Goal: Task Accomplishment & Management: Manage account settings

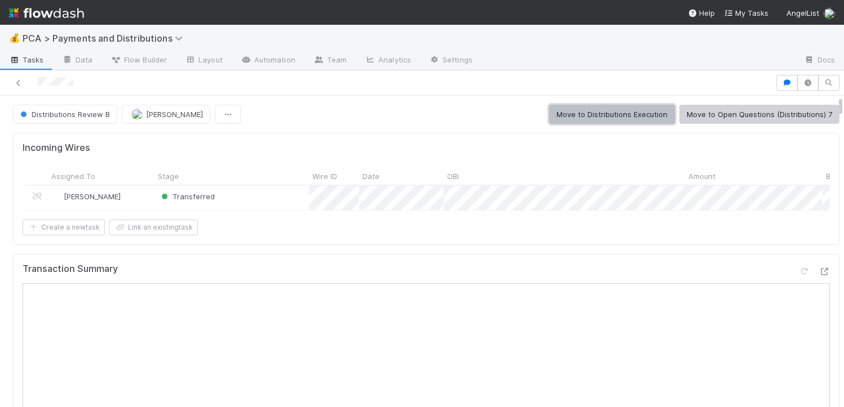
click at [596, 116] on button "Move to Distributions Execution" at bounding box center [612, 114] width 126 height 19
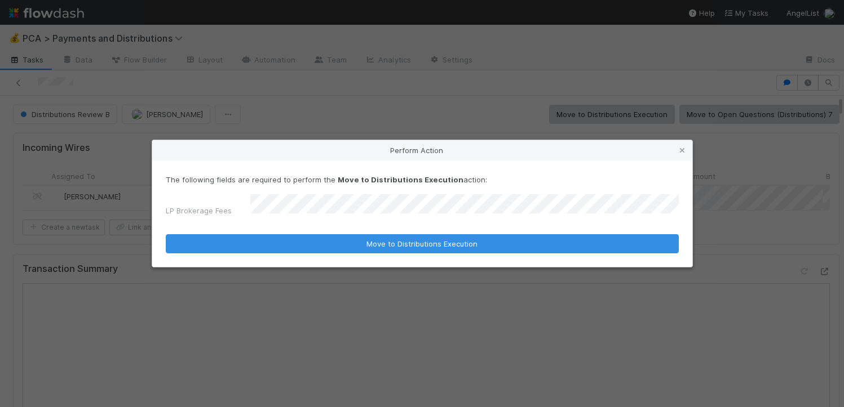
click at [166, 234] on button "Move to Distributions Execution" at bounding box center [422, 243] width 513 height 19
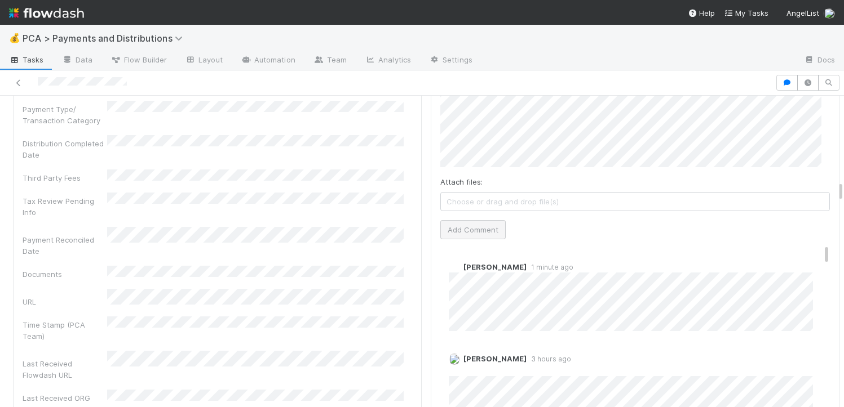
scroll to position [2403, 0]
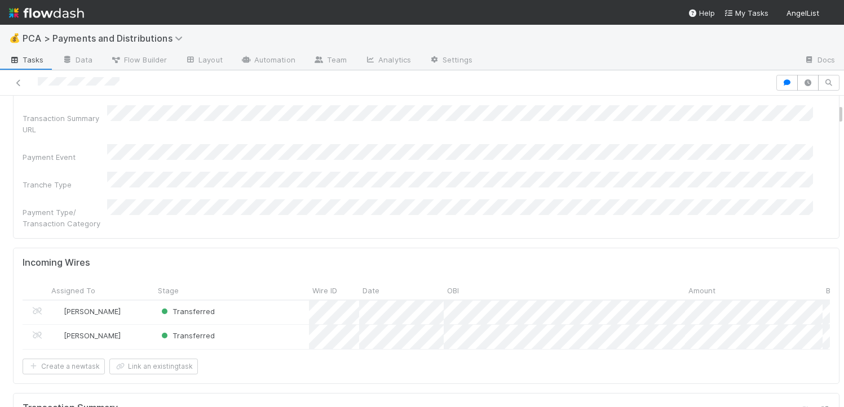
scroll to position [214, 0]
click at [280, 323] on div "Transferred" at bounding box center [231, 335] width 154 height 24
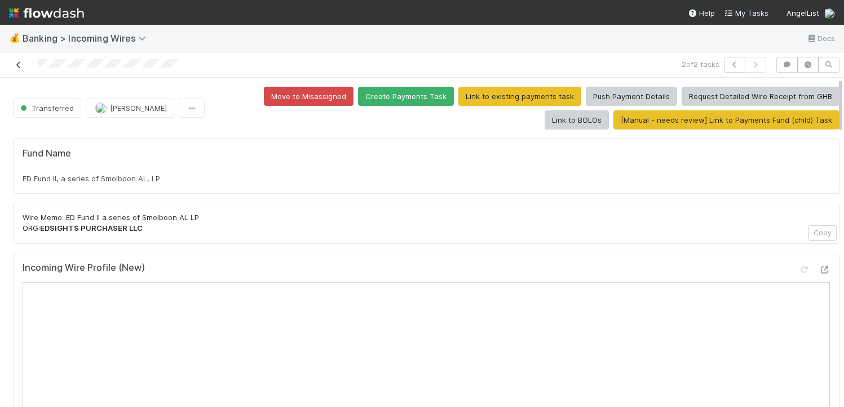
click at [14, 61] on link at bounding box center [18, 64] width 11 height 11
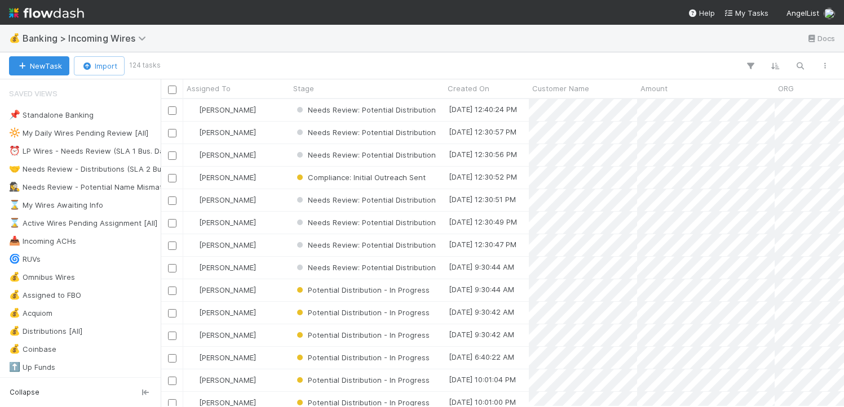
scroll to position [299, 675]
click at [799, 59] on button "button" at bounding box center [799, 66] width 20 height 15
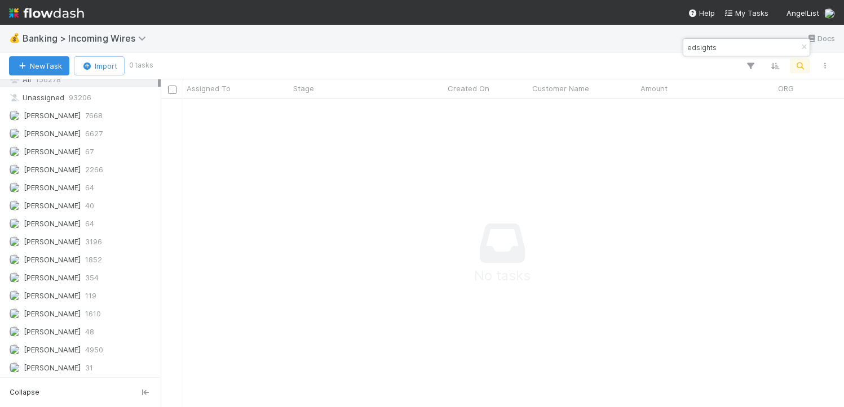
scroll to position [825, 0]
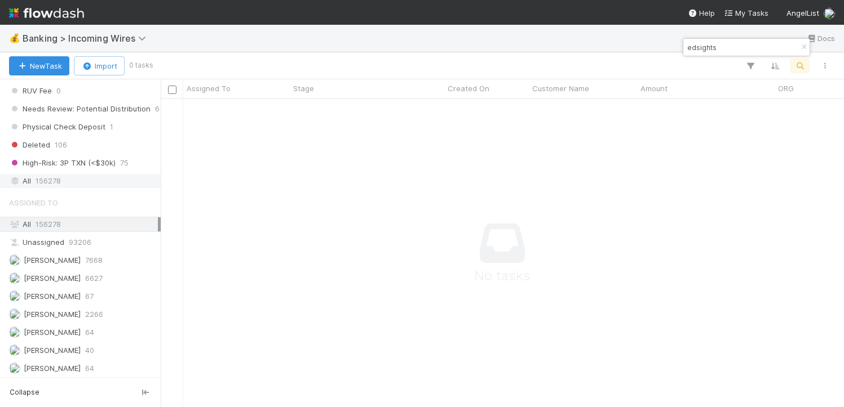
type input "edsights"
click at [70, 178] on div "All 156278" at bounding box center [83, 181] width 149 height 14
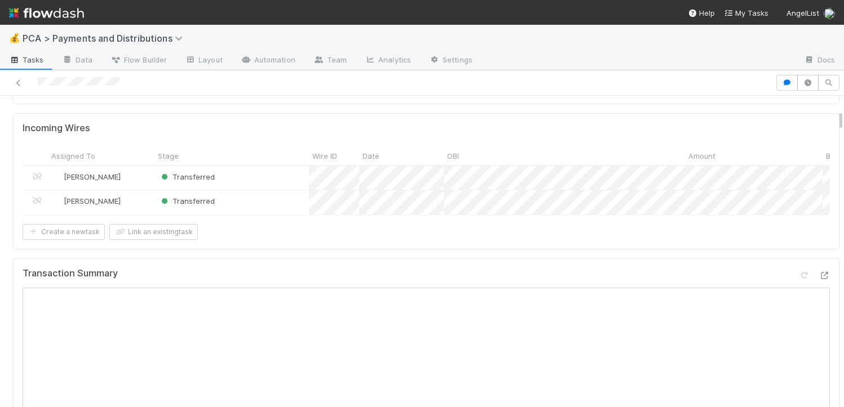
scroll to position [345, 0]
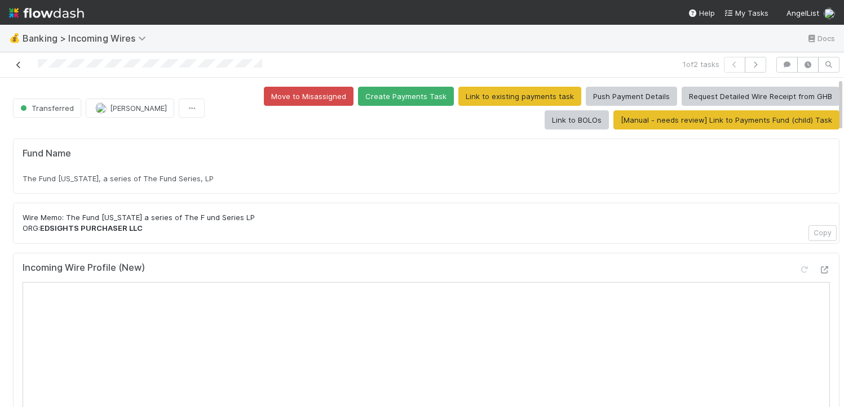
click at [20, 68] on icon at bounding box center [18, 64] width 11 height 7
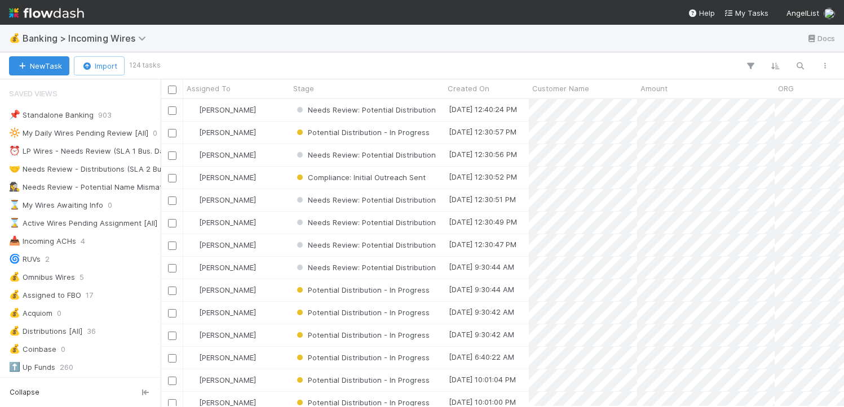
scroll to position [8, 9]
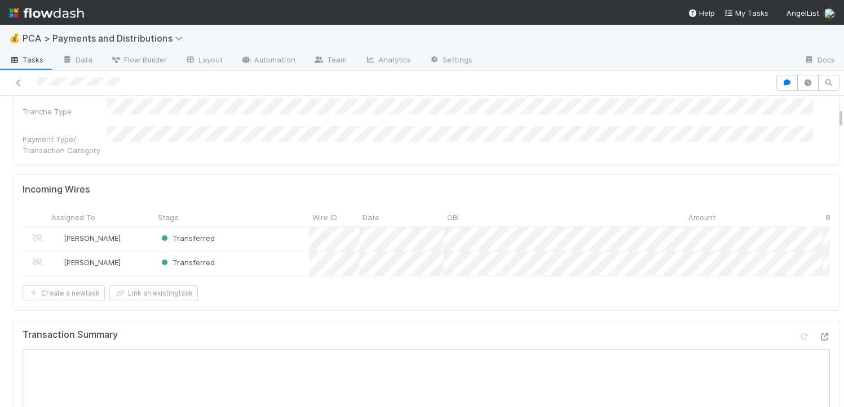
scroll to position [324, 0]
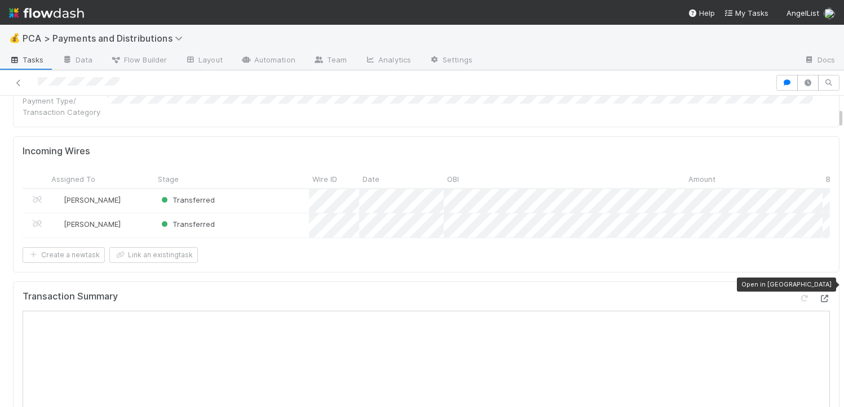
click at [818, 295] on icon at bounding box center [823, 298] width 11 height 7
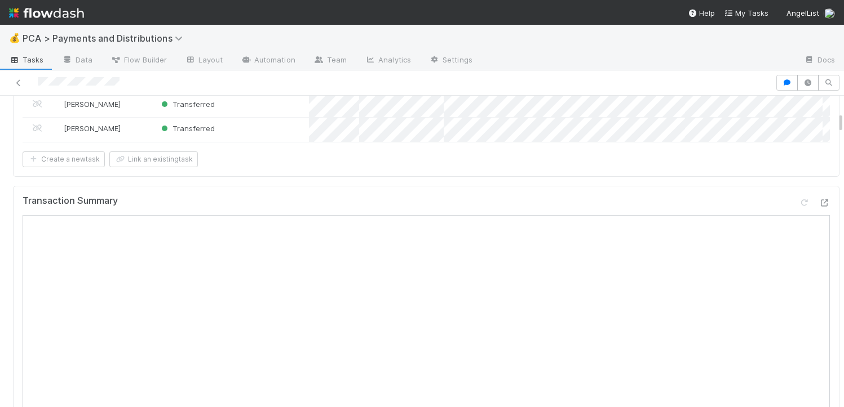
scroll to position [393, 0]
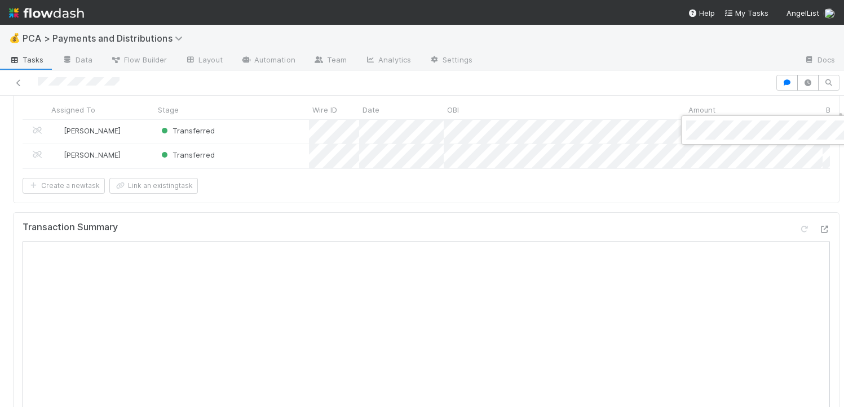
click at [283, 133] on div at bounding box center [422, 203] width 844 height 407
click at [267, 144] on div "Transferred" at bounding box center [231, 156] width 154 height 24
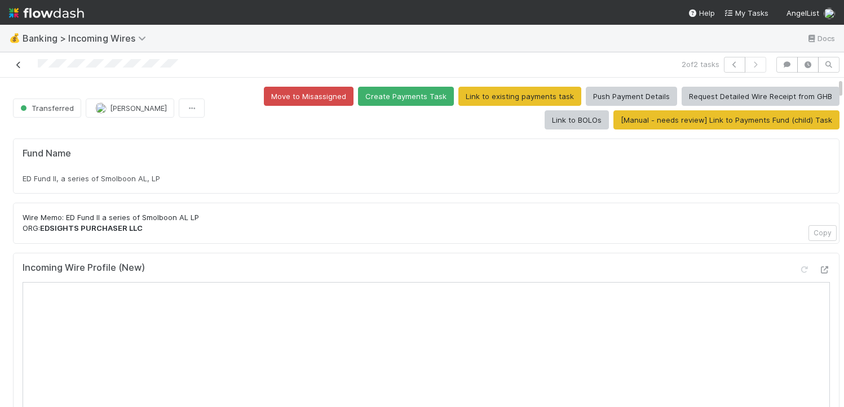
click at [15, 60] on link at bounding box center [18, 64] width 11 height 11
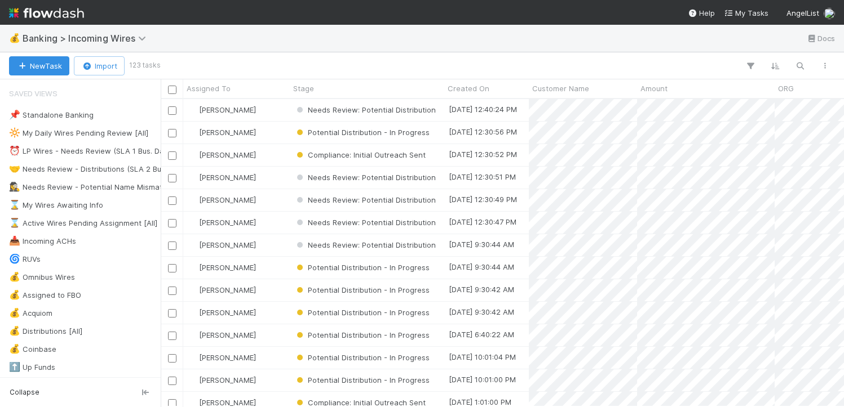
scroll to position [299, 675]
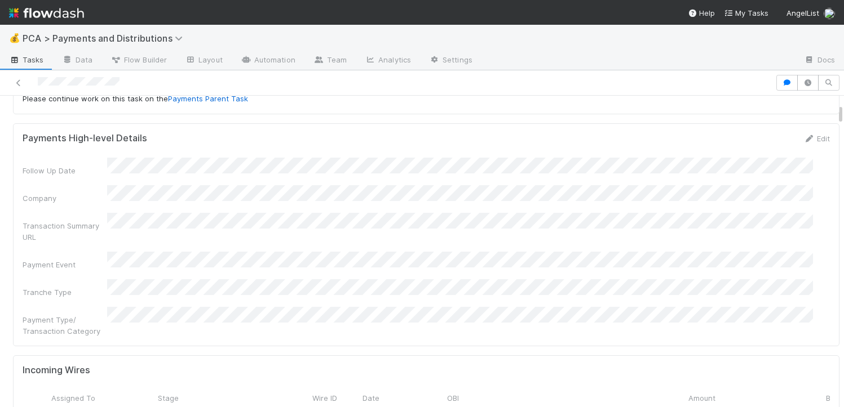
scroll to position [282, 0]
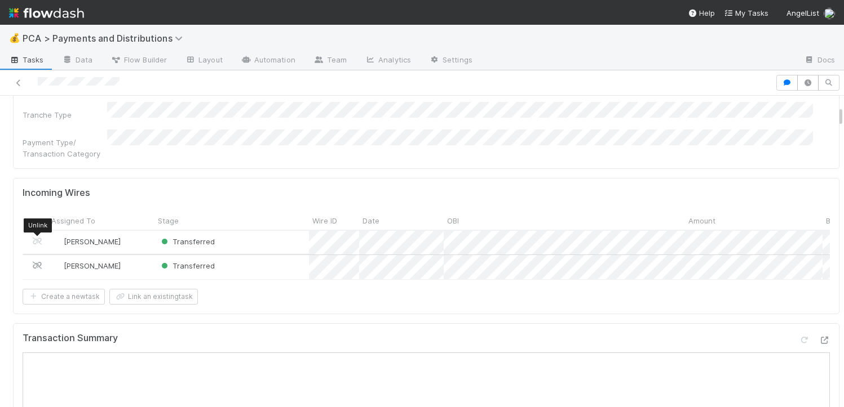
click at [36, 262] on icon at bounding box center [37, 265] width 11 height 7
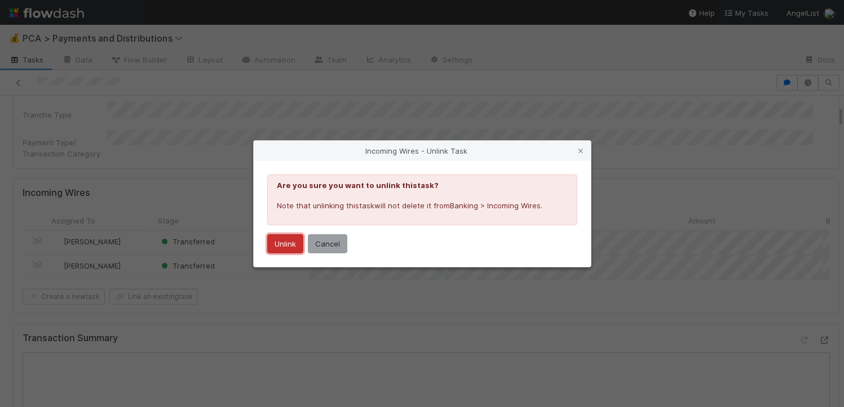
click at [276, 248] on button "Unlink" at bounding box center [285, 243] width 36 height 19
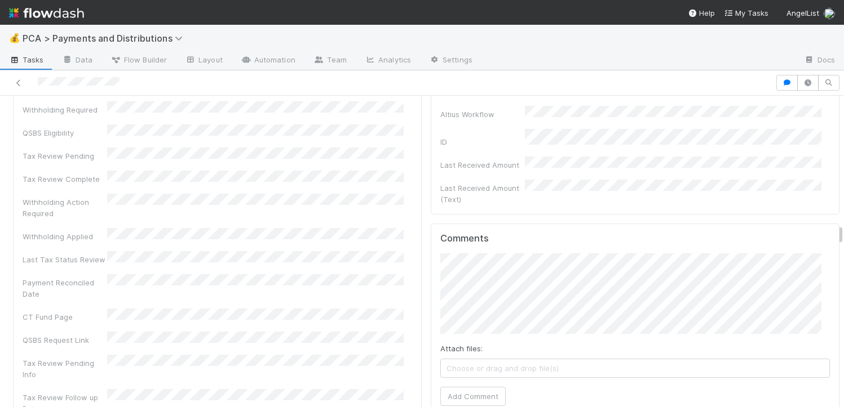
scroll to position [3545, 0]
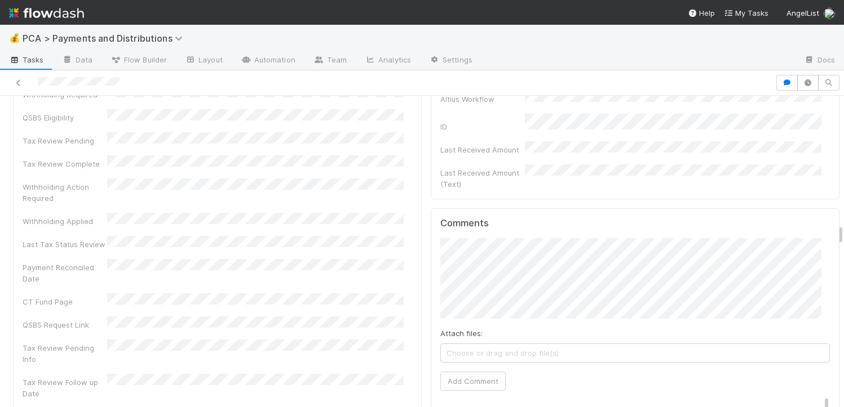
drag, startPoint x: 831, startPoint y: 126, endPoint x: 819, endPoint y: 241, distance: 115.6
click at [476, 372] on button "Add Comment" at bounding box center [472, 381] width 65 height 19
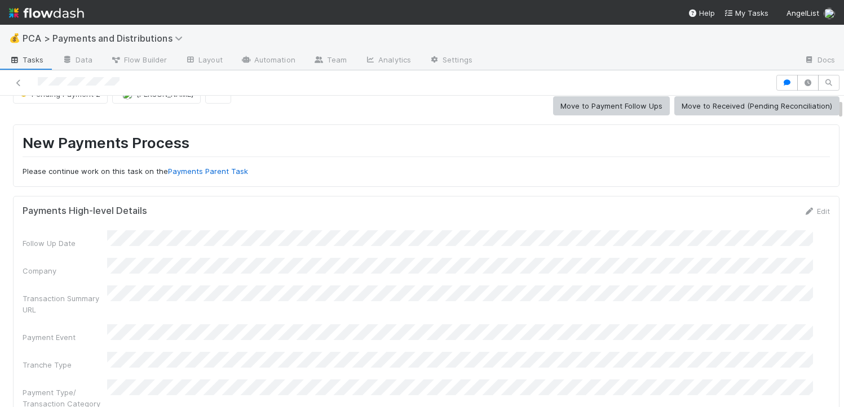
scroll to position [0, 0]
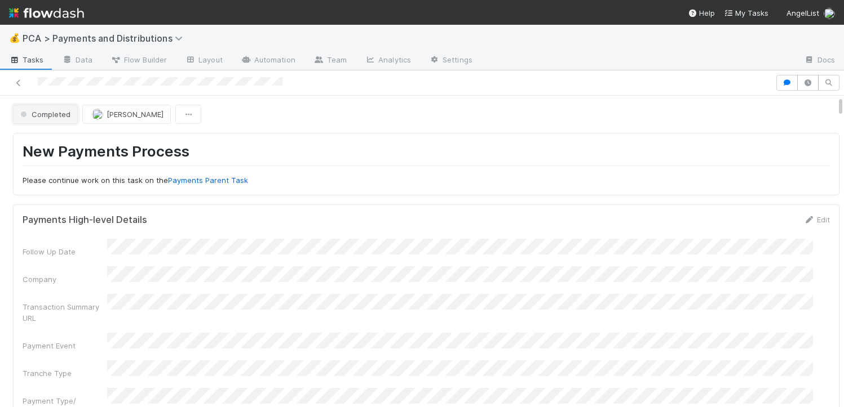
click at [48, 118] on span "Completed" at bounding box center [44, 114] width 52 height 9
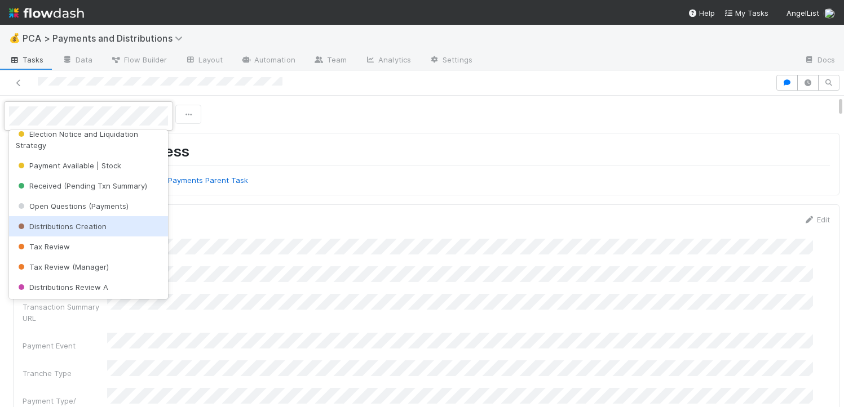
scroll to position [107, 0]
click at [68, 225] on span "Distributions Creation" at bounding box center [61, 229] width 91 height 9
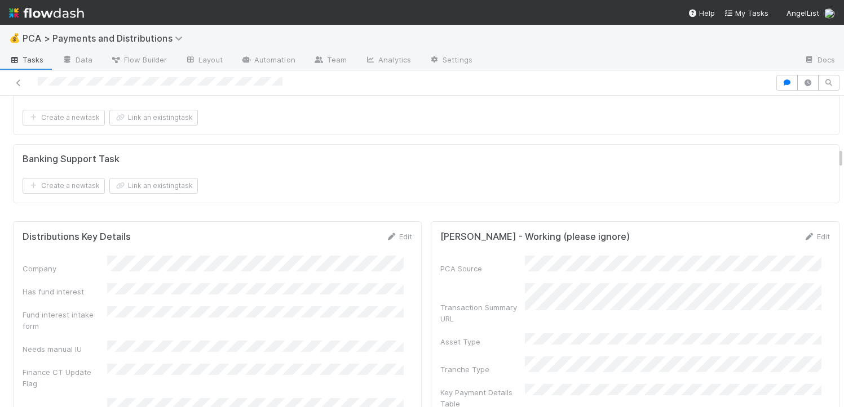
scroll to position [1506, 0]
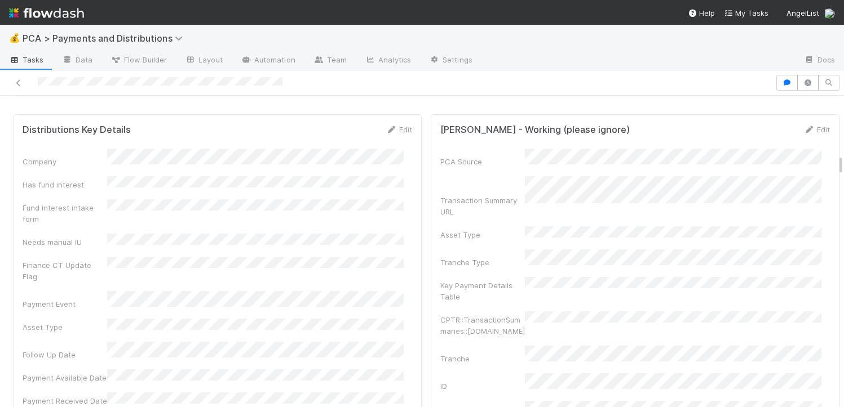
click at [391, 135] on div "Edit" at bounding box center [398, 129] width 26 height 11
click at [385, 134] on icon at bounding box center [390, 129] width 11 height 7
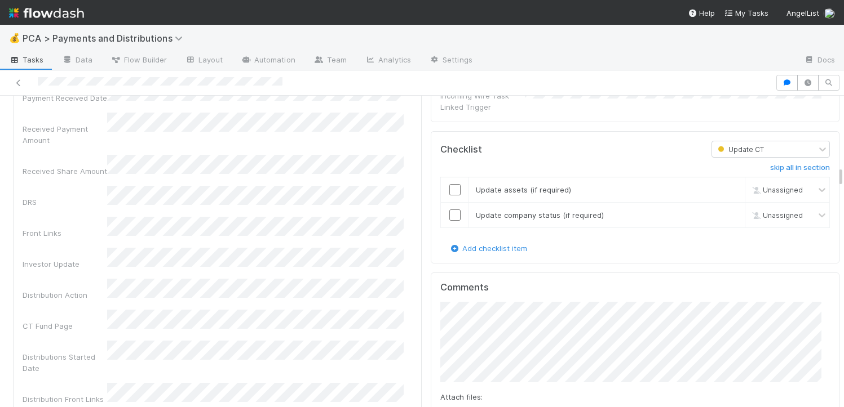
scroll to position [1973, 0]
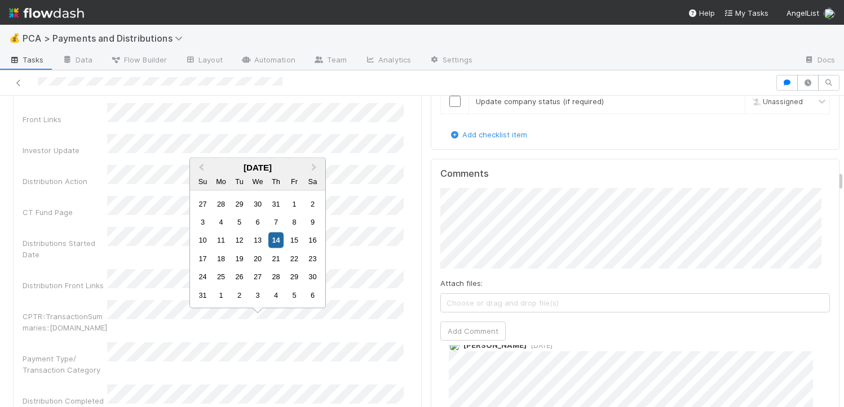
click at [42, 306] on div "Company Has fund interest Fund interest intake form Needs manual IU Finance CT …" at bounding box center [217, 291] width 389 height 1202
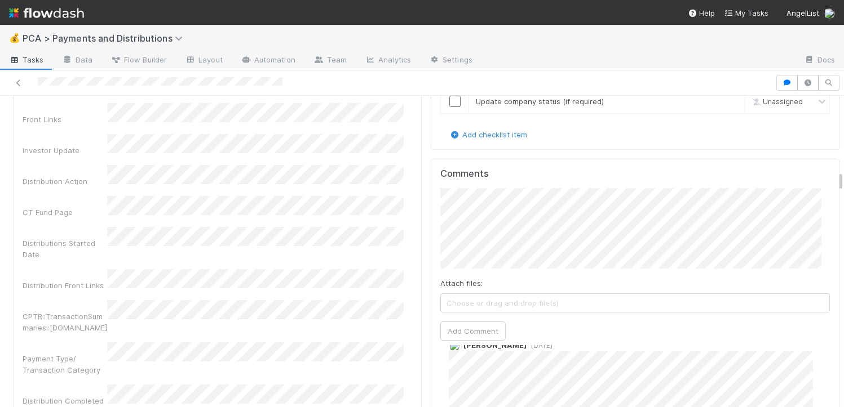
click at [60, 307] on div "Company Has fund interest Fund interest intake form Needs manual IU Finance CT …" at bounding box center [217, 291] width 389 height 1202
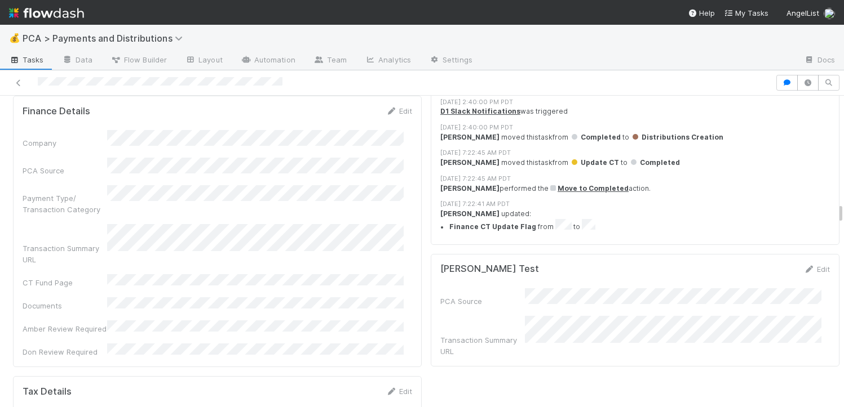
scroll to position [2854, 0]
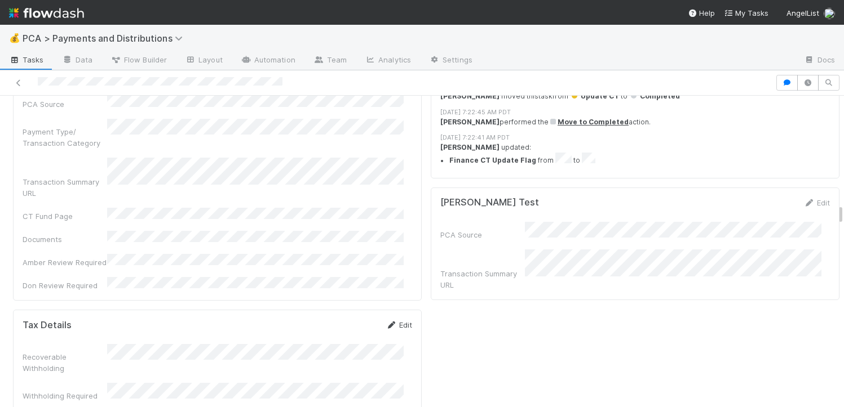
click at [395, 321] on link "Edit" at bounding box center [398, 325] width 26 height 9
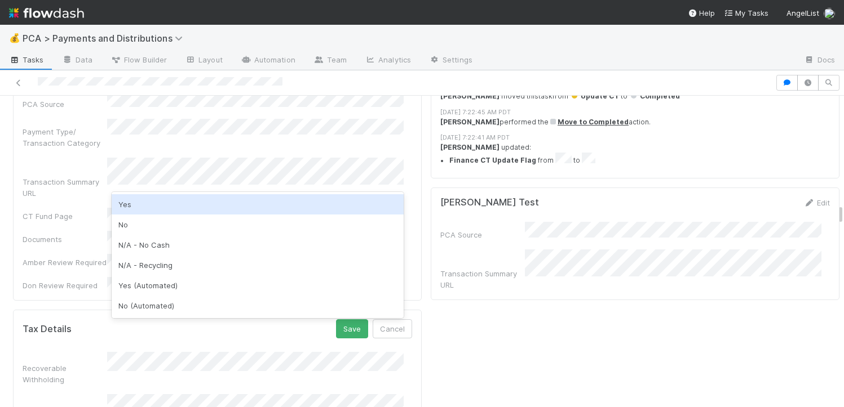
click at [224, 320] on div "Tax Details Save Cancel" at bounding box center [217, 329] width 389 height 19
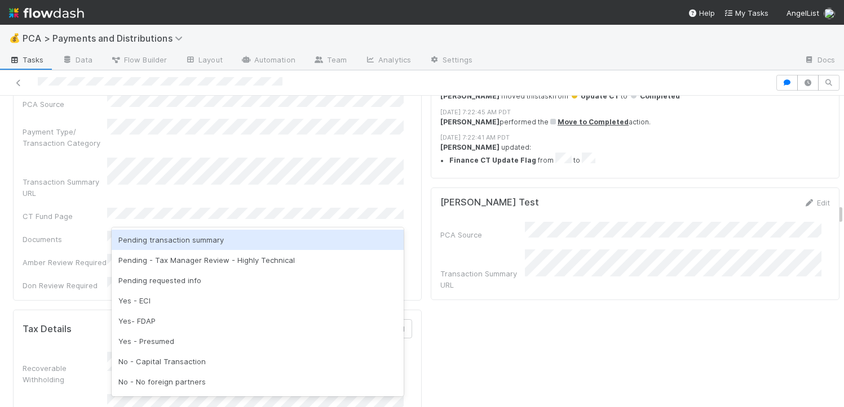
click at [443, 258] on div "Lou Test Edit PCA Source Transaction Summary URL" at bounding box center [635, 244] width 409 height 113
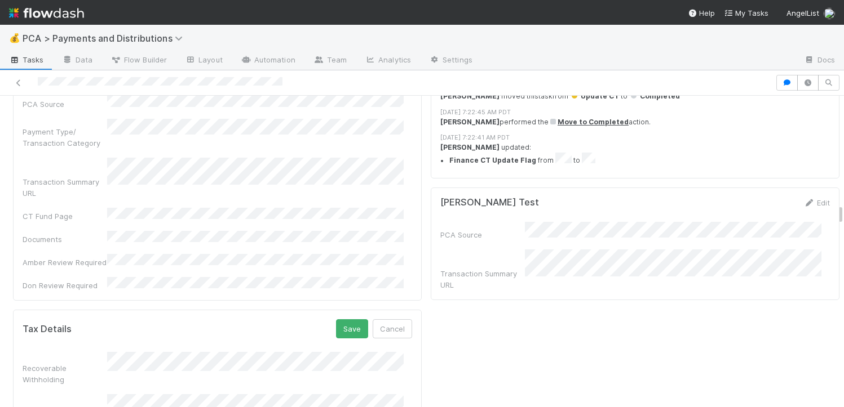
click at [347, 320] on button "Save" at bounding box center [352, 329] width 32 height 19
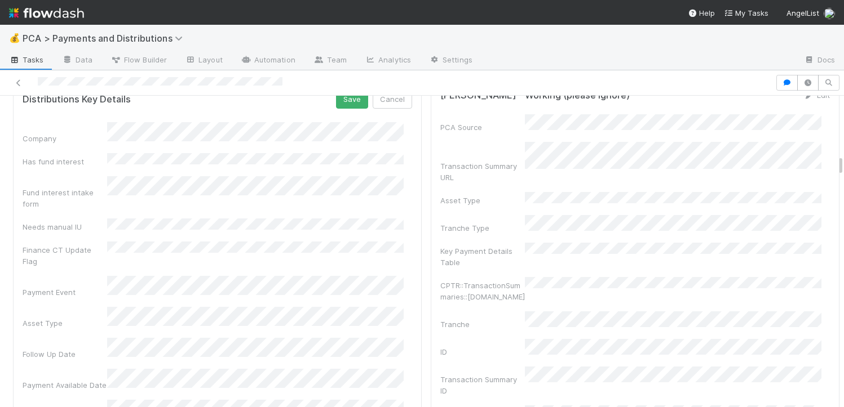
scroll to position [1528, 0]
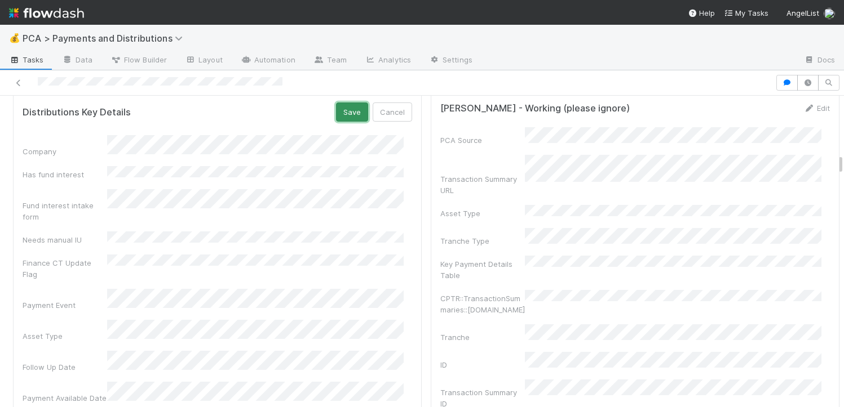
click at [349, 117] on button "Save" at bounding box center [352, 112] width 32 height 19
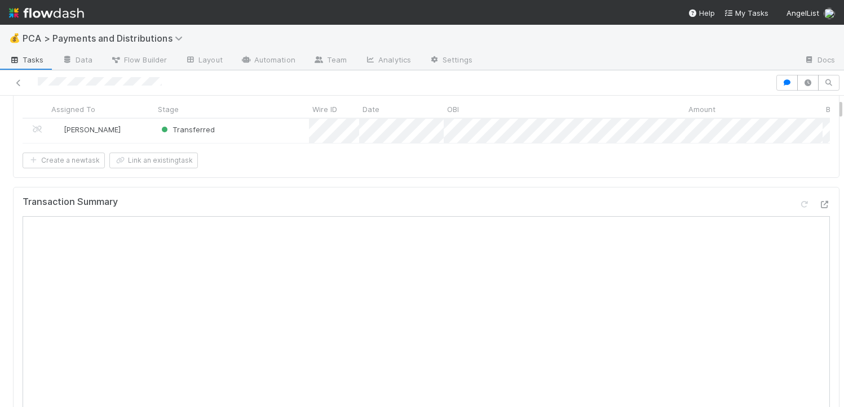
scroll to position [0, 0]
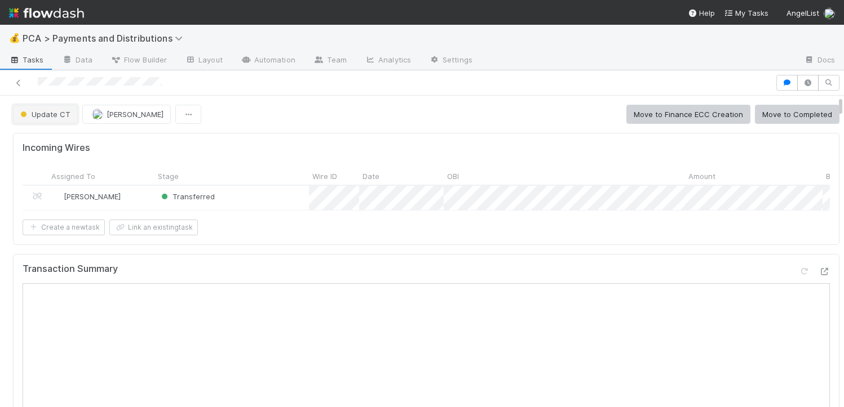
click at [45, 120] on button "Update CT" at bounding box center [45, 114] width 65 height 19
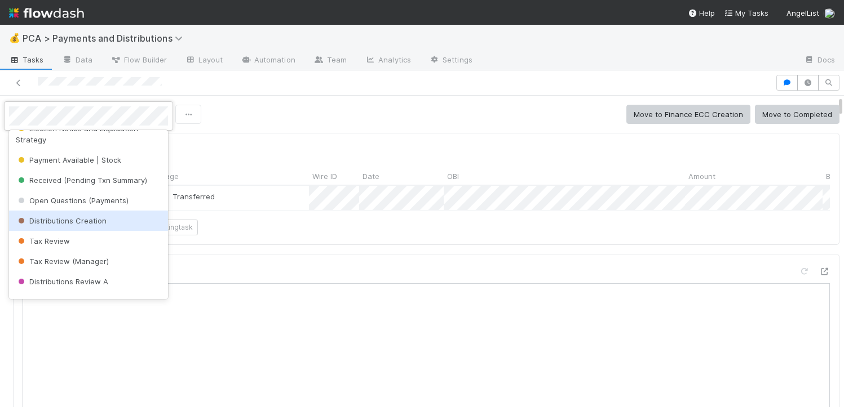
scroll to position [116, 0]
click at [77, 223] on span "Distributions Creation" at bounding box center [61, 220] width 91 height 9
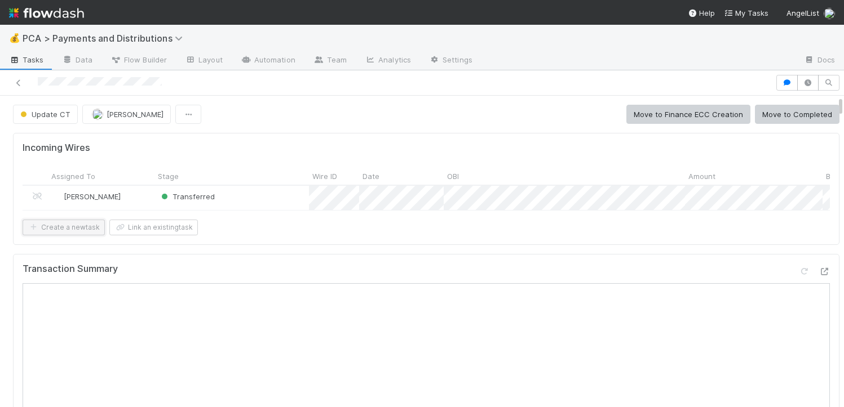
click at [85, 229] on button "Create a new task" at bounding box center [64, 228] width 82 height 16
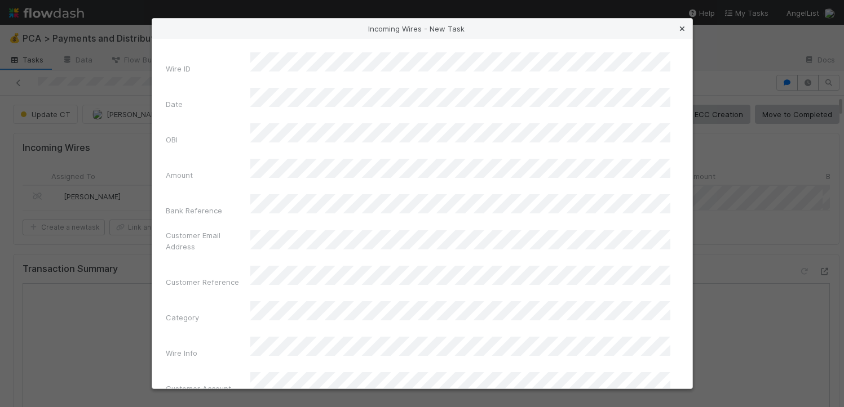
click at [680, 26] on icon at bounding box center [681, 28] width 11 height 7
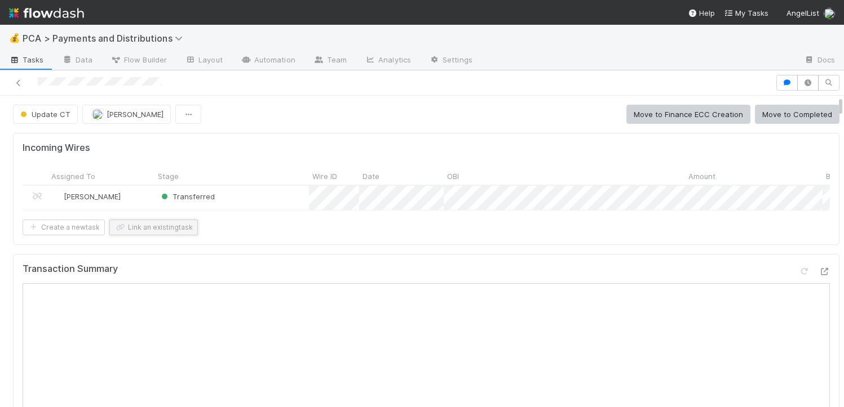
click at [176, 230] on button "Link an existing task" at bounding box center [153, 228] width 88 height 16
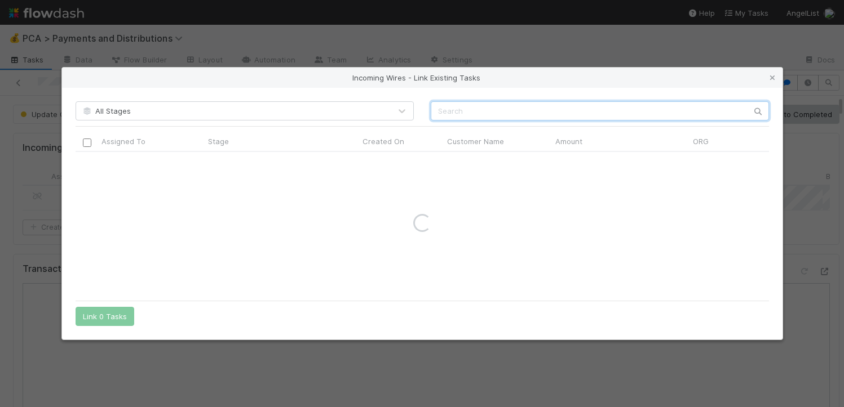
click at [468, 104] on input "text" at bounding box center [600, 110] width 338 height 19
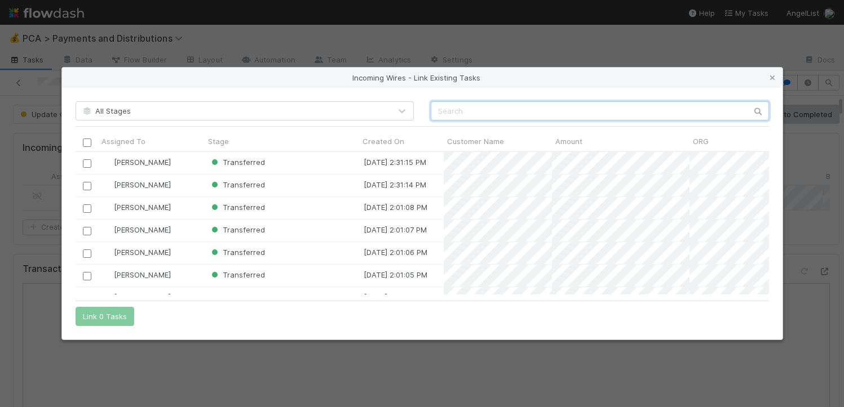
scroll to position [134, 685]
paste input "501,723.99"
click at [453, 109] on input "501,723.99" at bounding box center [600, 110] width 338 height 19
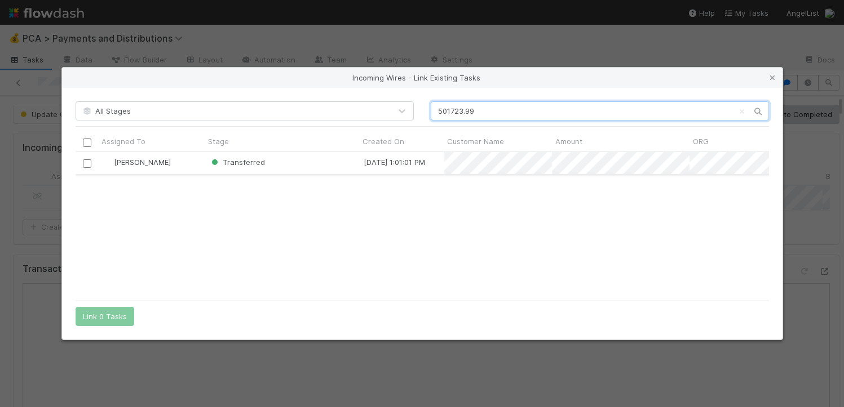
type input "501723.99"
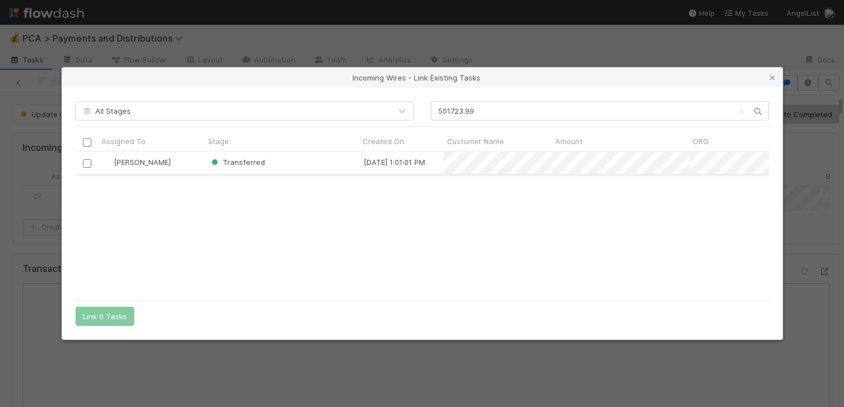
click at [90, 161] on input "checkbox" at bounding box center [86, 163] width 8 height 8
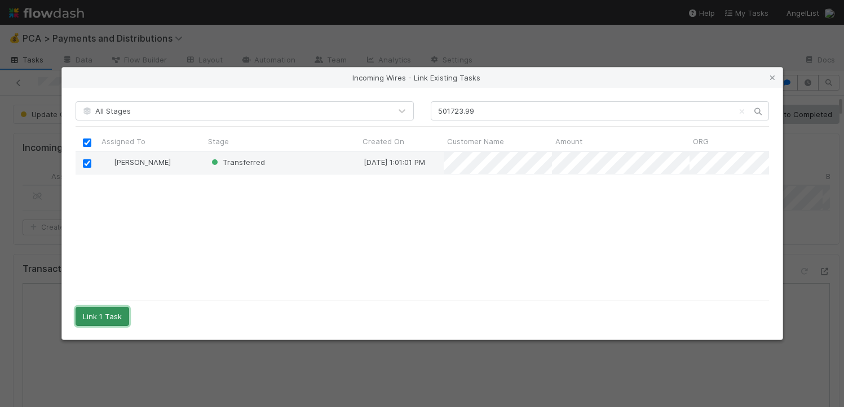
click at [106, 321] on button "Link 1 Task" at bounding box center [103, 316] width 54 height 19
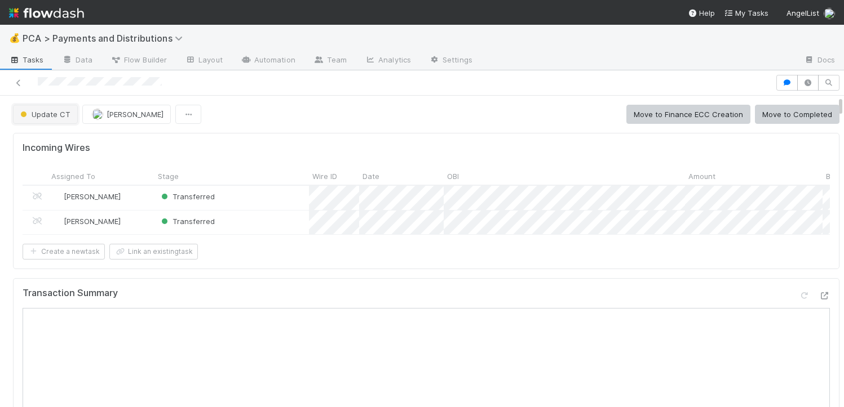
click at [68, 115] on span "Update CT" at bounding box center [44, 114] width 52 height 9
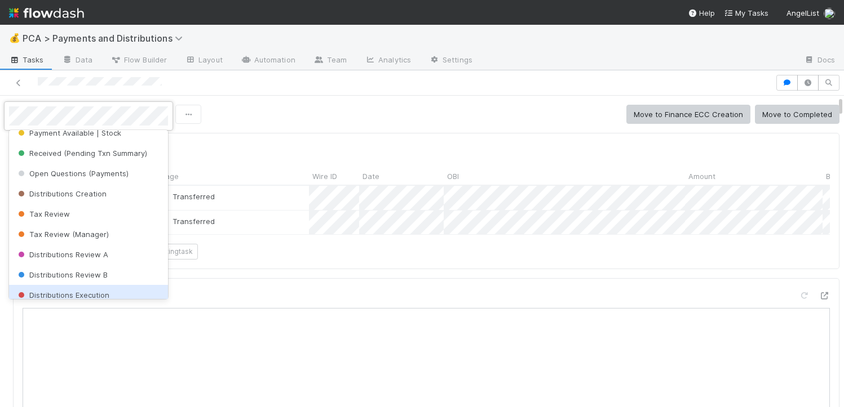
scroll to position [100, 0]
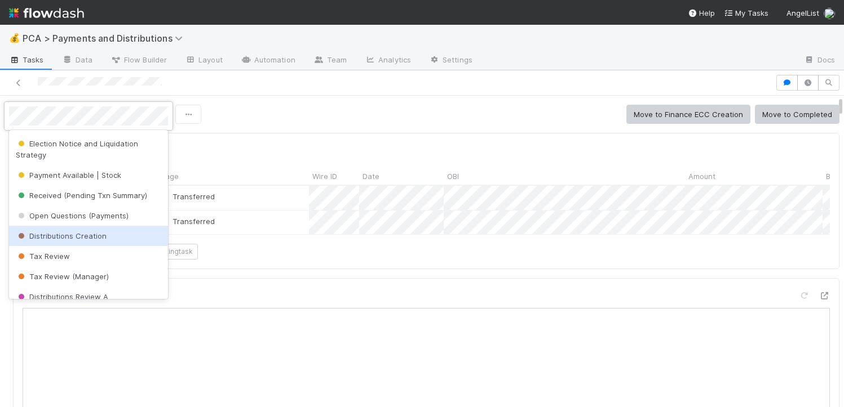
click at [92, 242] on div "Distributions Creation" at bounding box center [88, 236] width 159 height 20
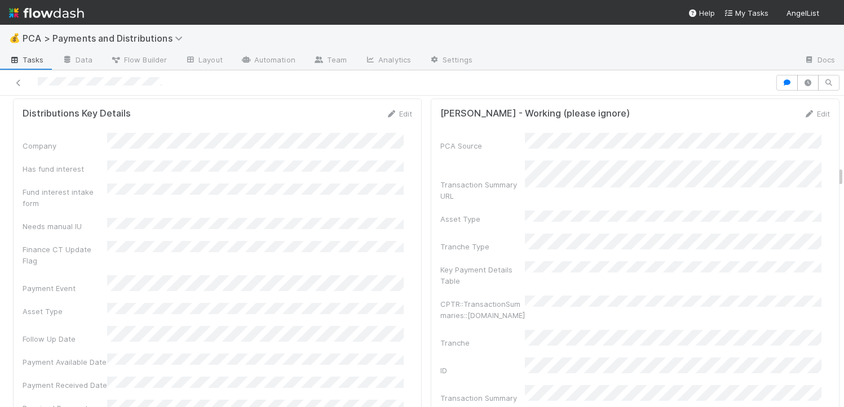
scroll to position [1425, 0]
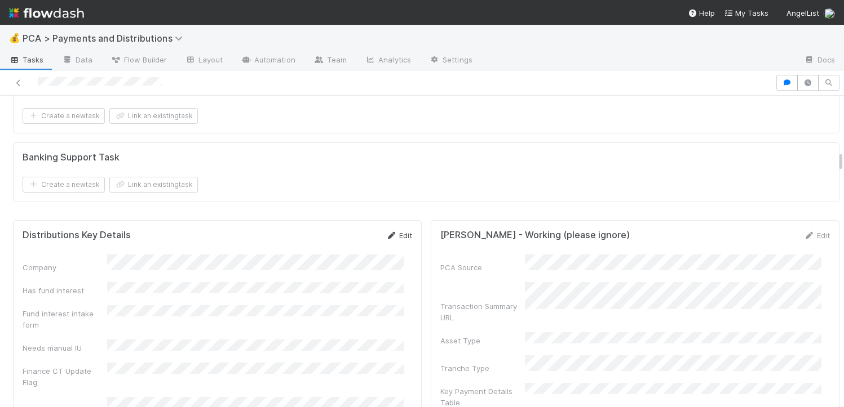
click at [391, 240] on link "Edit" at bounding box center [398, 235] width 26 height 9
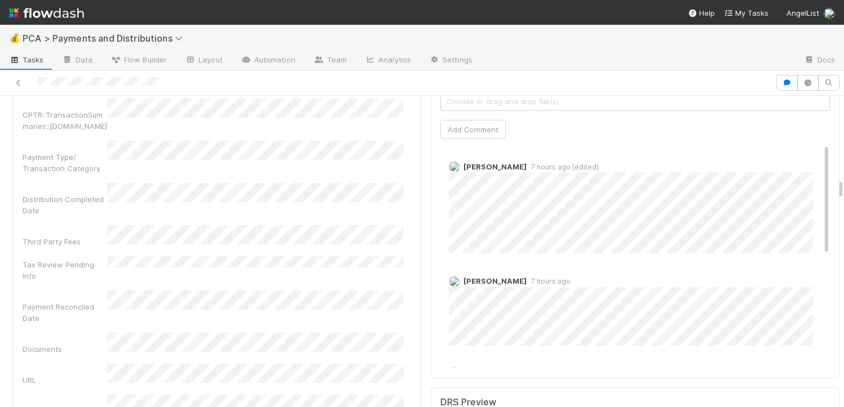
scroll to position [2188, 0]
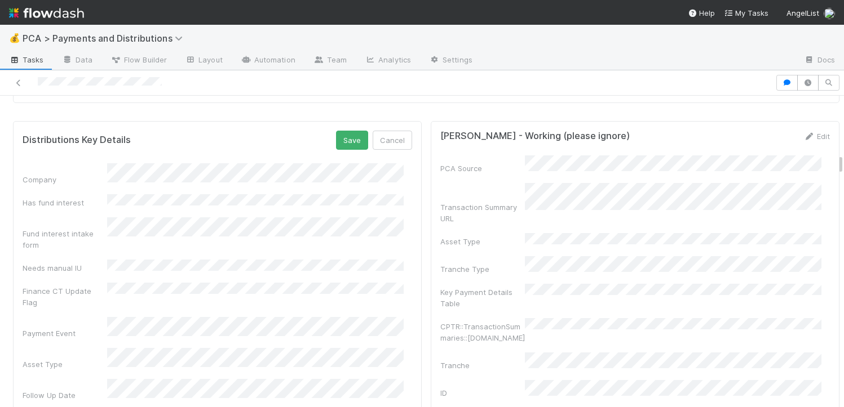
scroll to position [1521, 0]
click at [336, 152] on button "Save" at bounding box center [352, 143] width 32 height 19
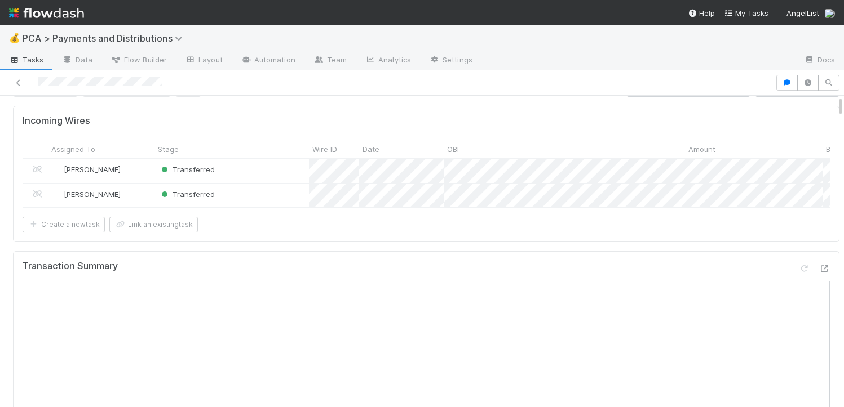
scroll to position [0, 0]
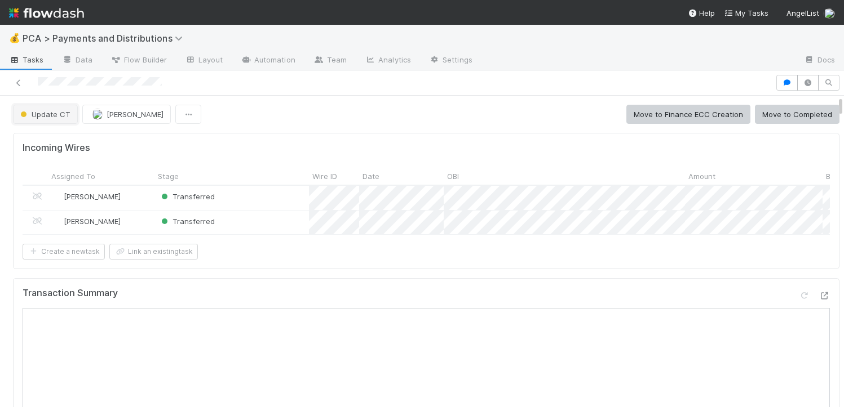
click at [61, 117] on span "Update CT" at bounding box center [44, 114] width 52 height 9
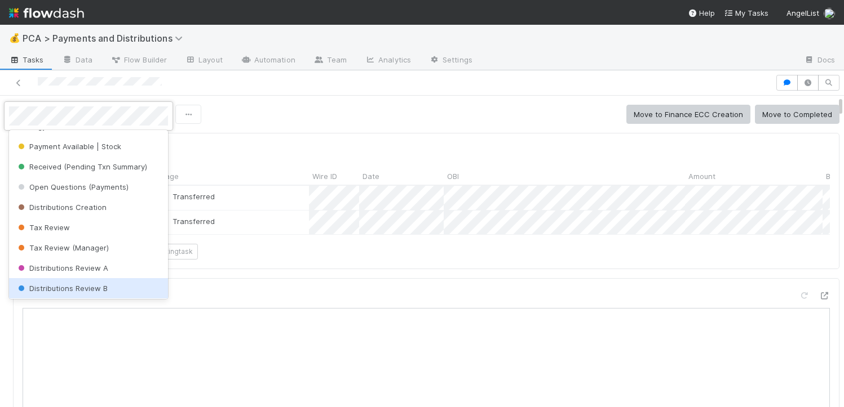
scroll to position [70, 0]
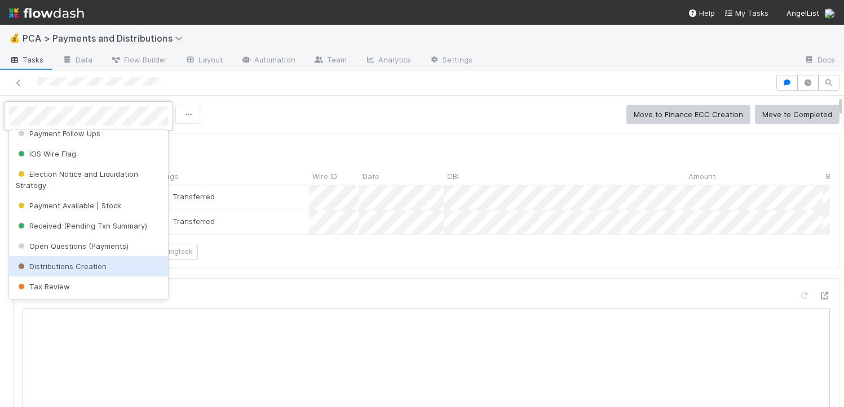
click at [65, 258] on div "Distributions Creation" at bounding box center [88, 266] width 159 height 20
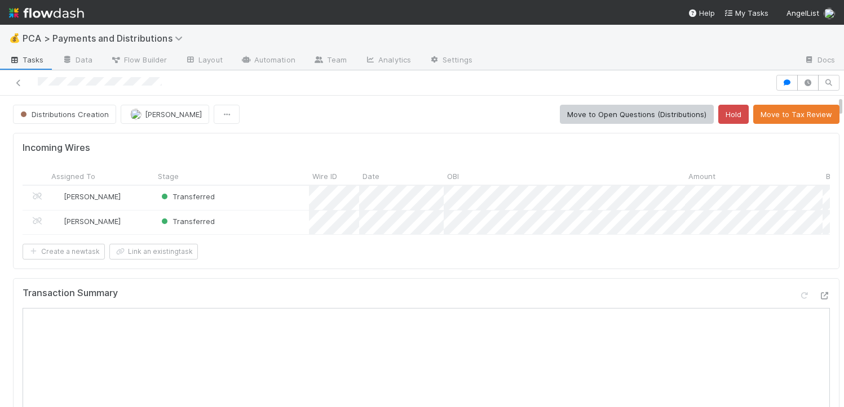
click at [381, 121] on div "Distributions Creation David Bodell Move to Open Questions (Distributions) Hold…" at bounding box center [426, 114] width 826 height 19
click at [167, 118] on span "[PERSON_NAME]" at bounding box center [173, 114] width 57 height 9
click at [315, 297] on div "Transaction Summary" at bounding box center [426, 298] width 807 height 20
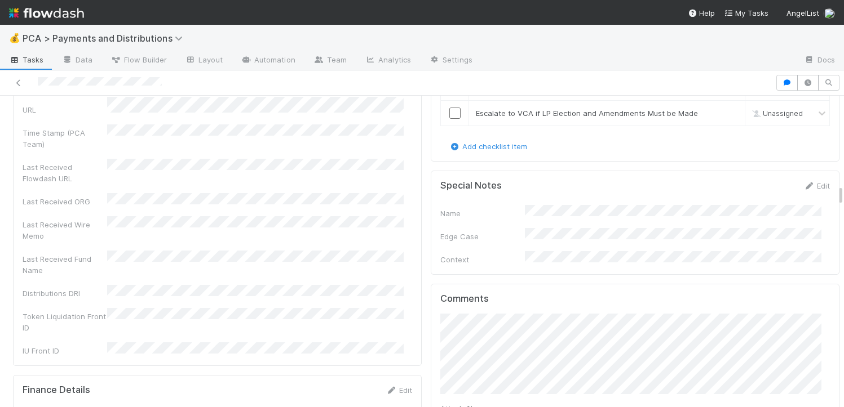
scroll to position [2481, 0]
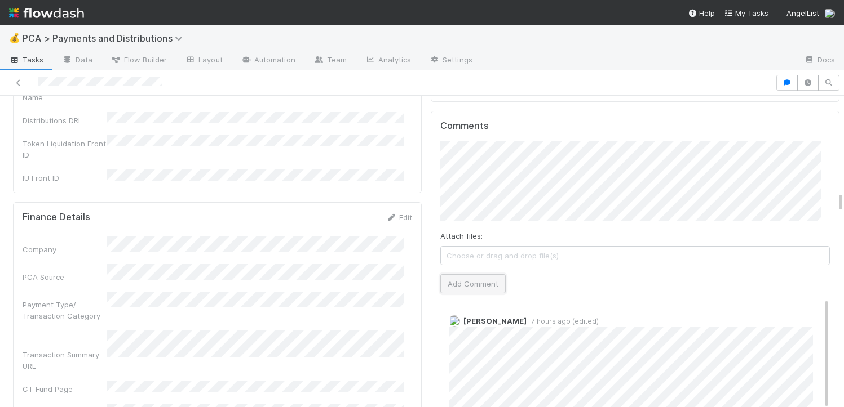
click at [475, 274] on button "Add Comment" at bounding box center [472, 283] width 65 height 19
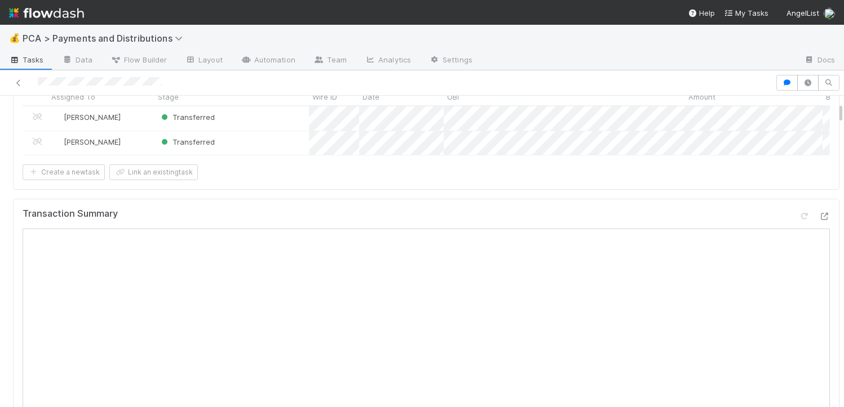
scroll to position [53, 0]
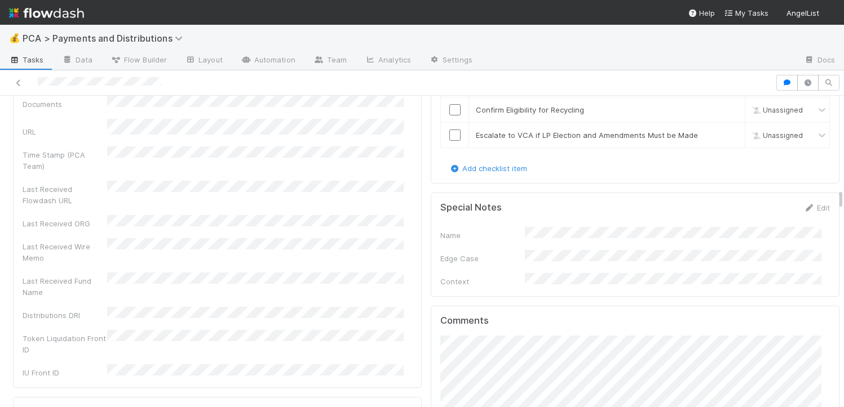
scroll to position [2582, 0]
